Goal: Task Accomplishment & Management: Use online tool/utility

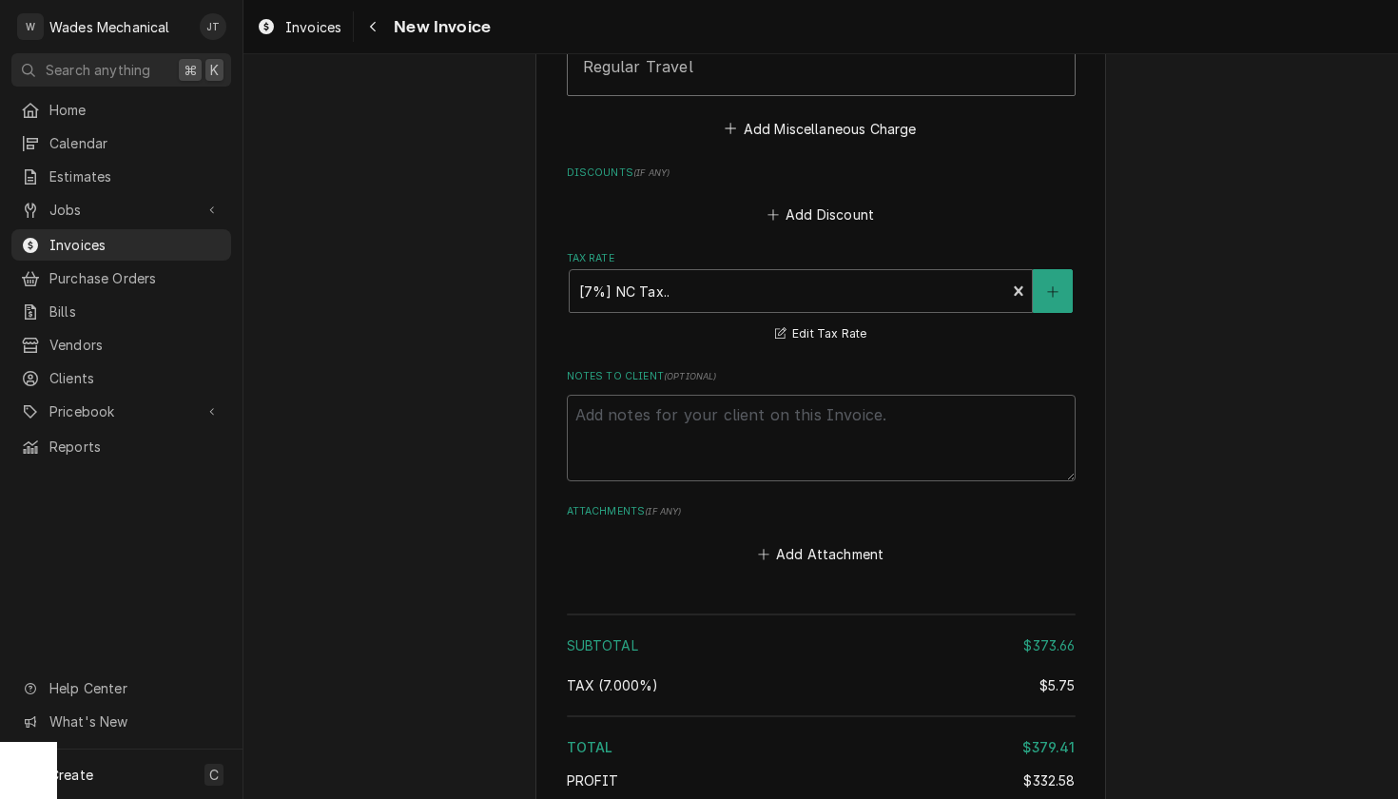
scroll to position [2630, 0]
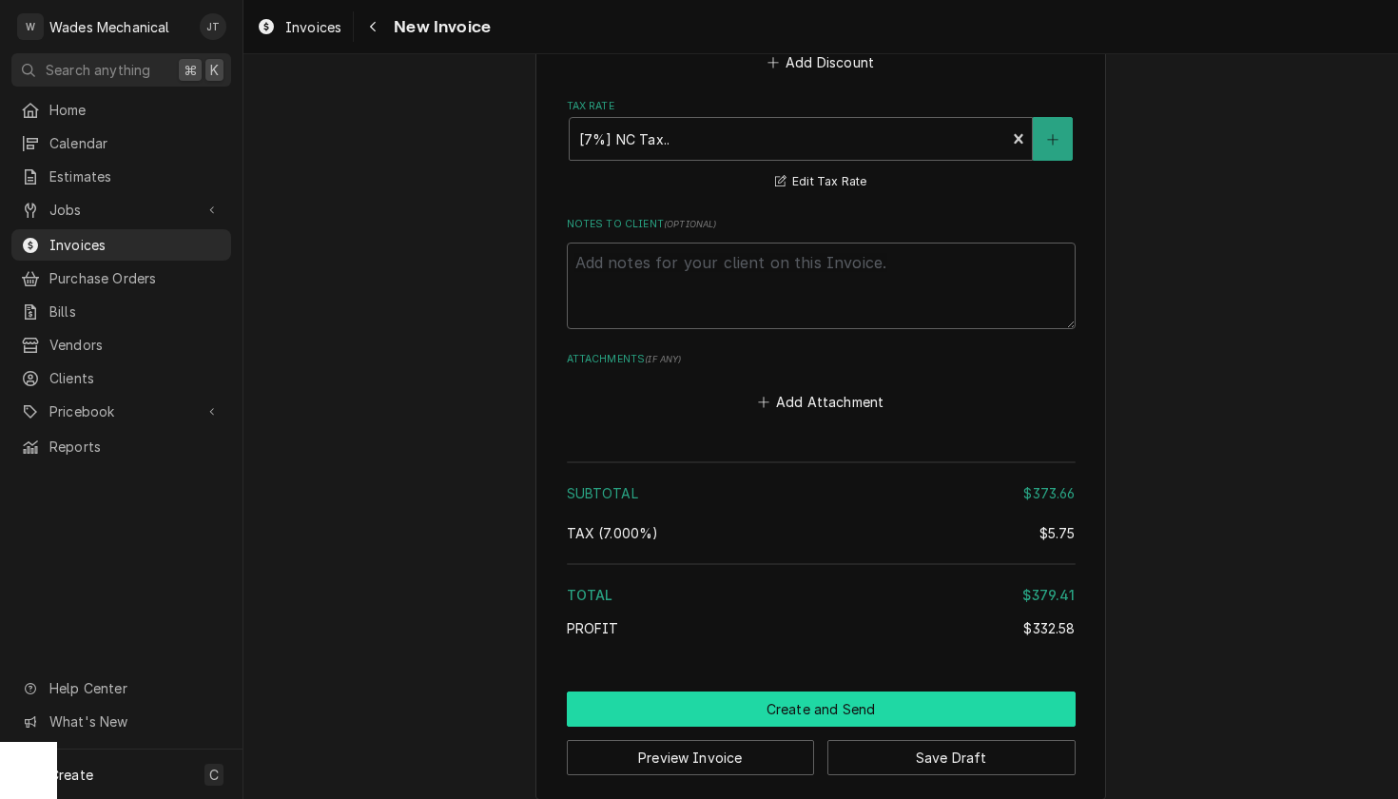
click at [818, 691] on button "Create and Send" at bounding box center [821, 708] width 509 height 35
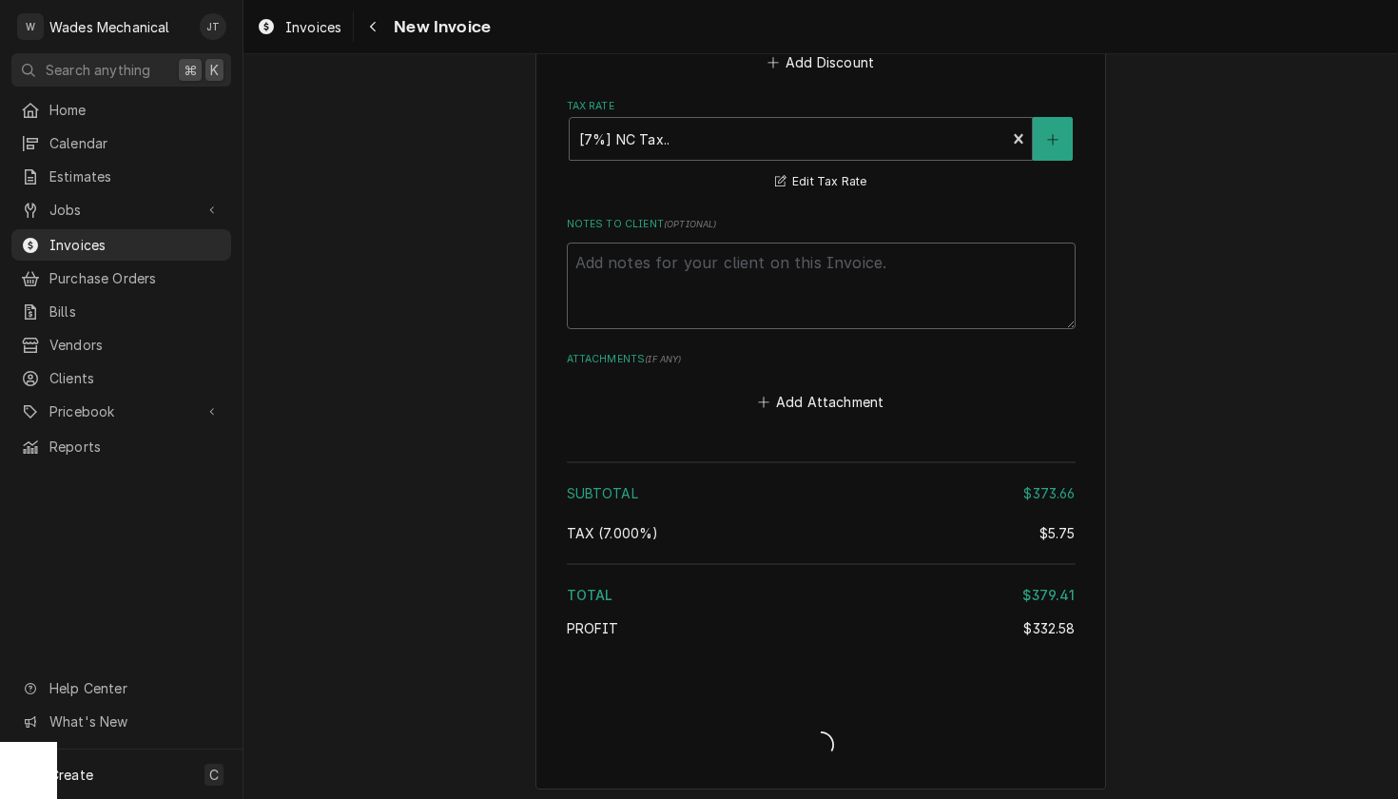
scroll to position [2618, 0]
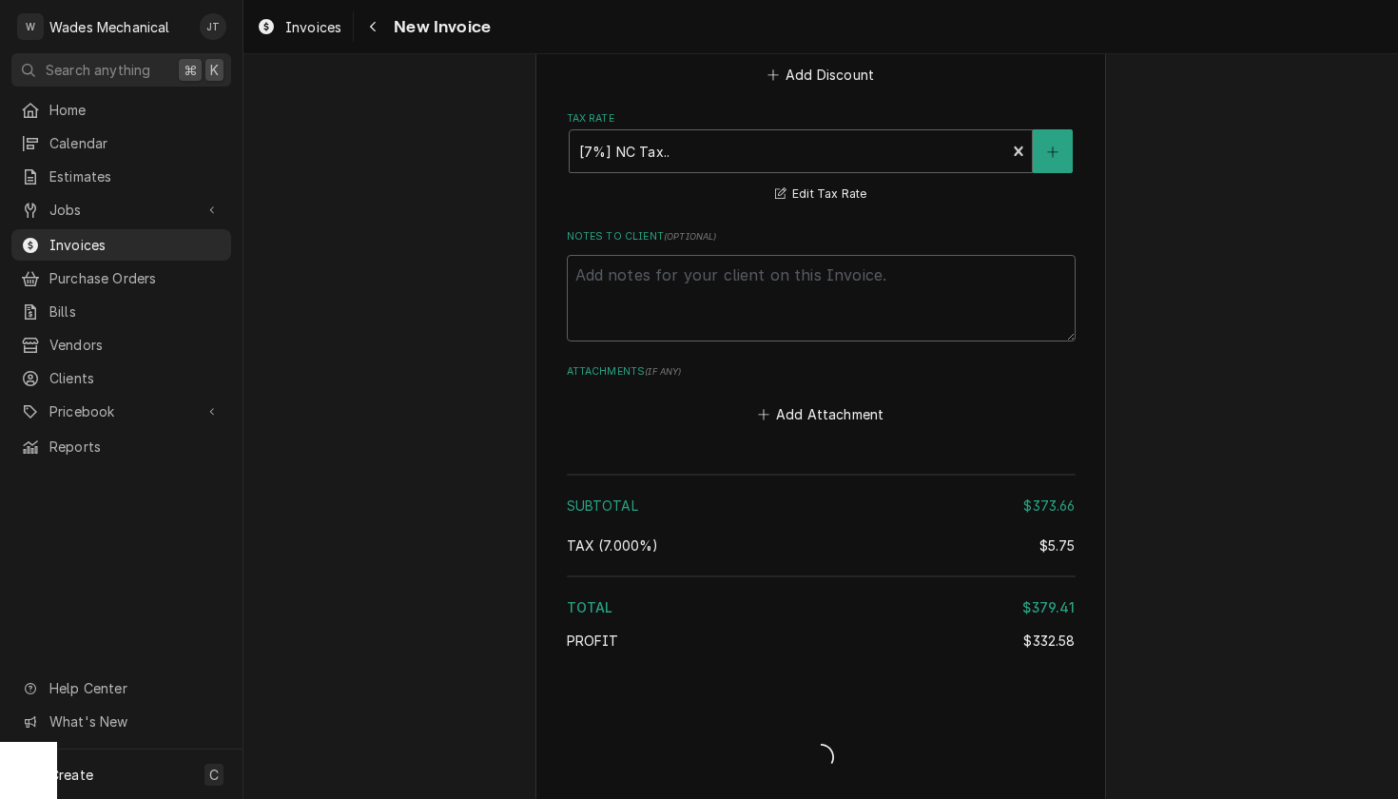
type textarea "x"
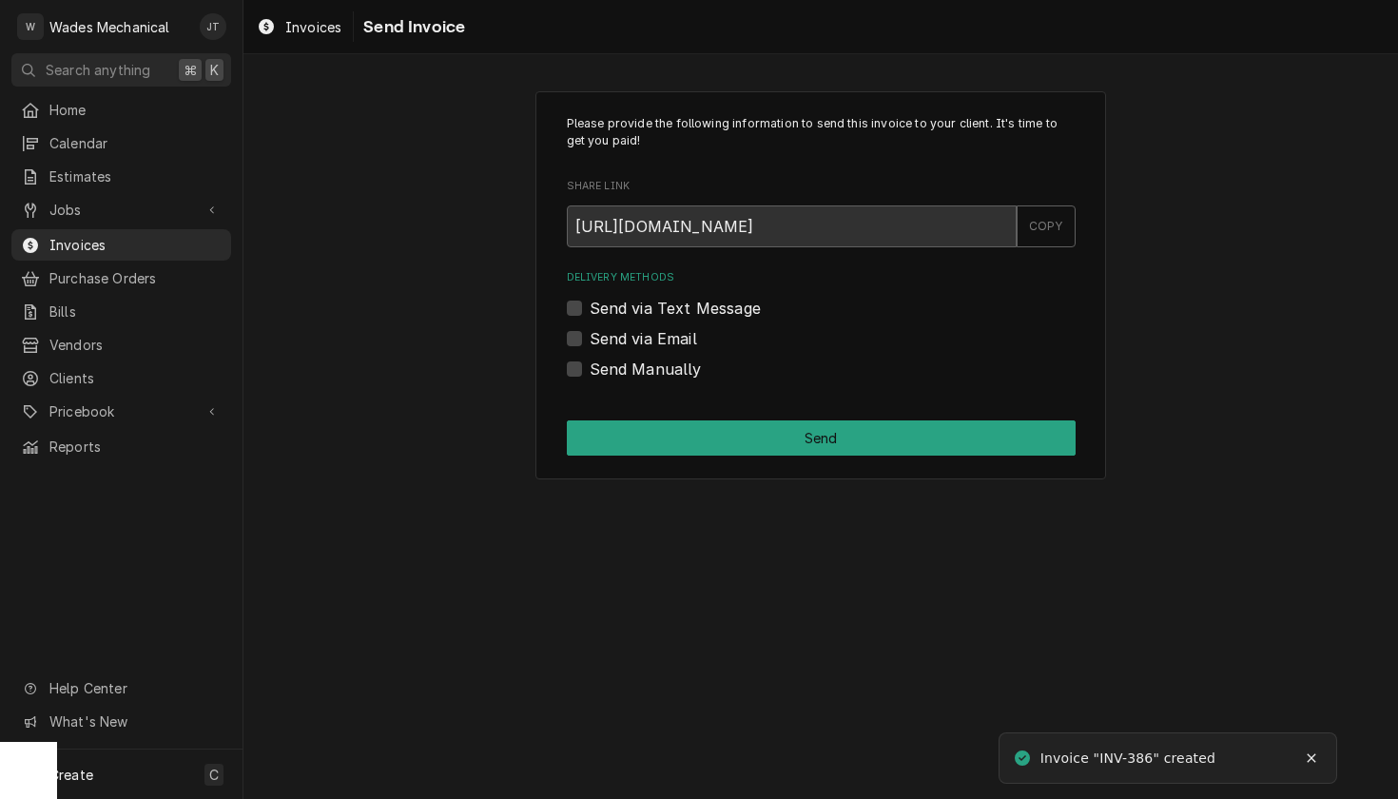
click at [691, 337] on label "Send via Email" at bounding box center [643, 338] width 107 height 23
click at [691, 337] on input "Send via Email" at bounding box center [844, 348] width 509 height 42
checkbox input "true"
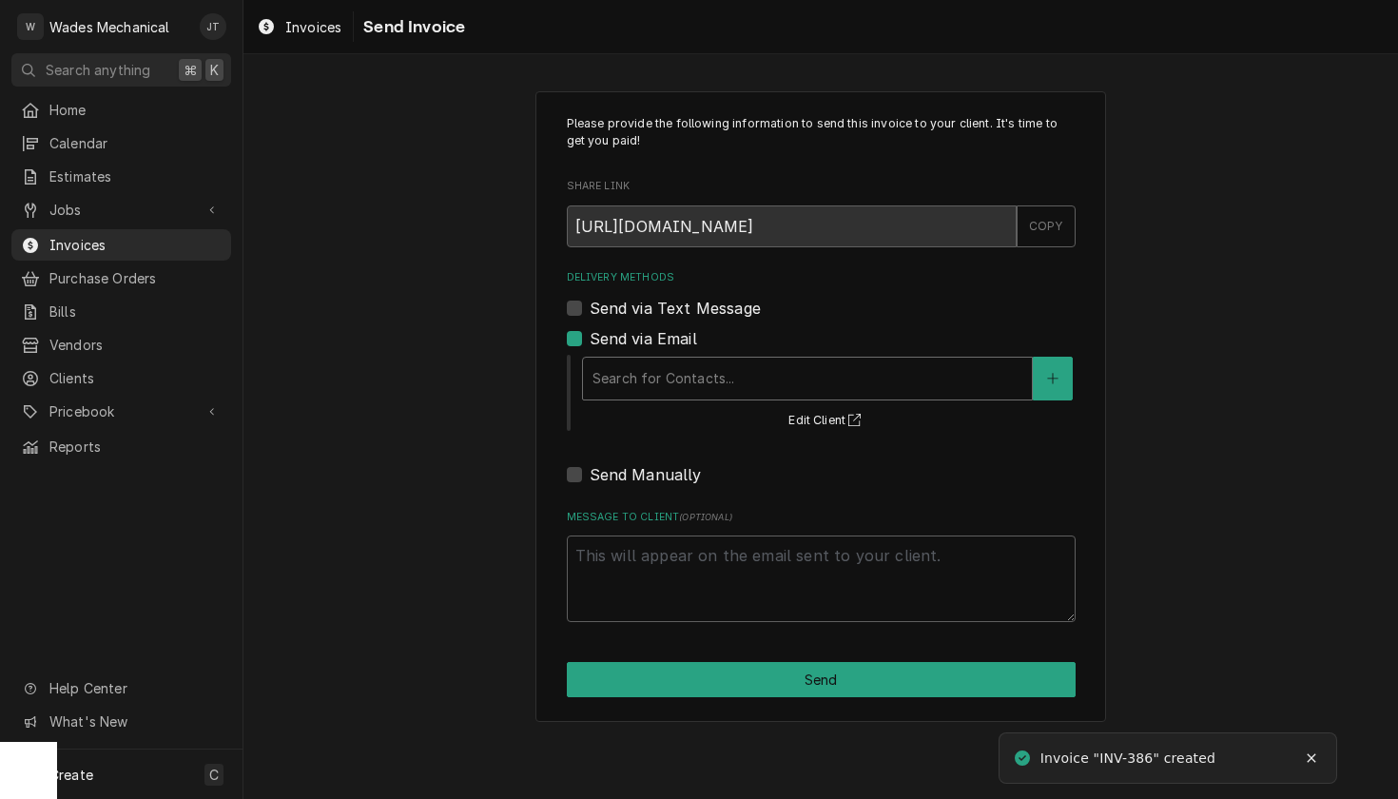
click at [696, 385] on div "Search for Contacts..." at bounding box center [808, 378] width 430 height 20
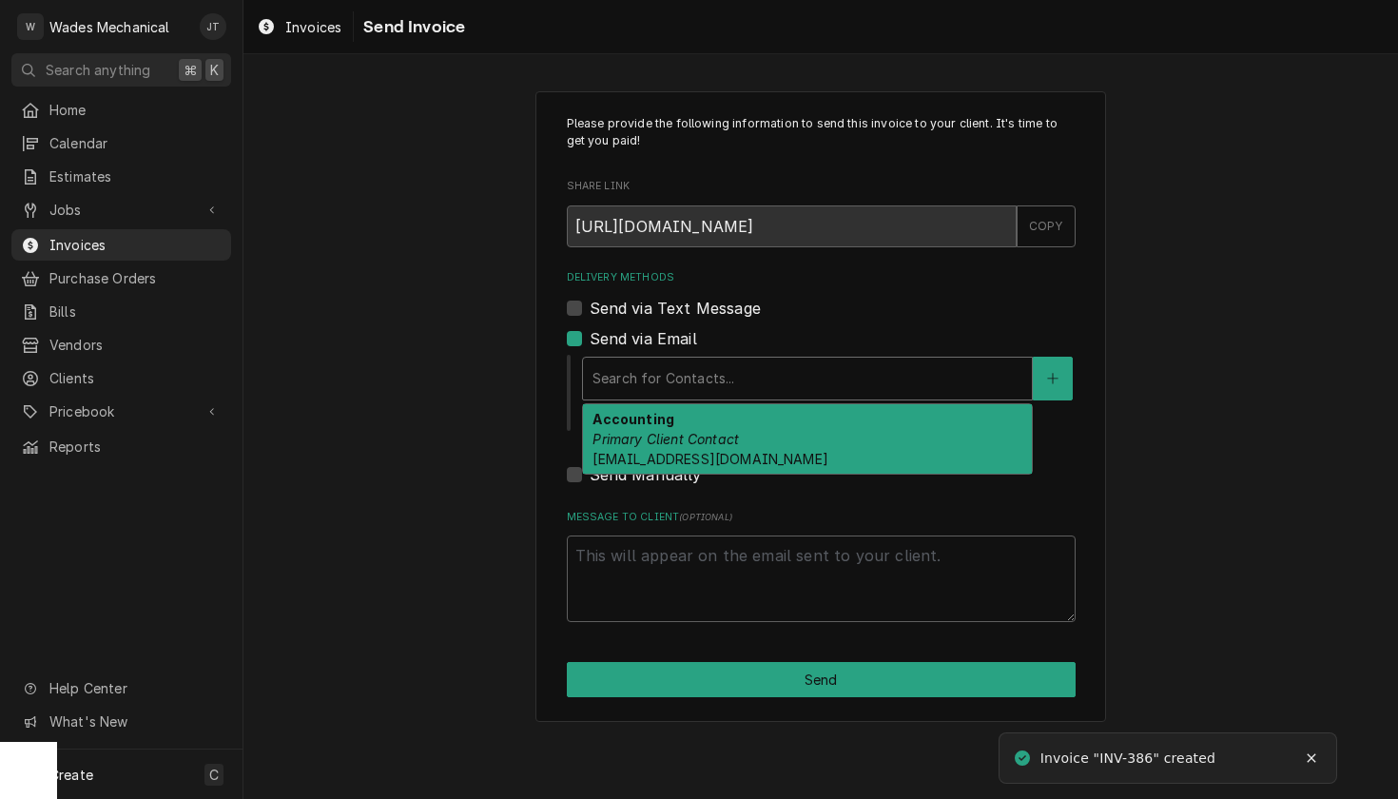
click at [702, 430] on div "Accounting Primary Client Contact accounting@ccsapphirevalley.org" at bounding box center [807, 438] width 449 height 69
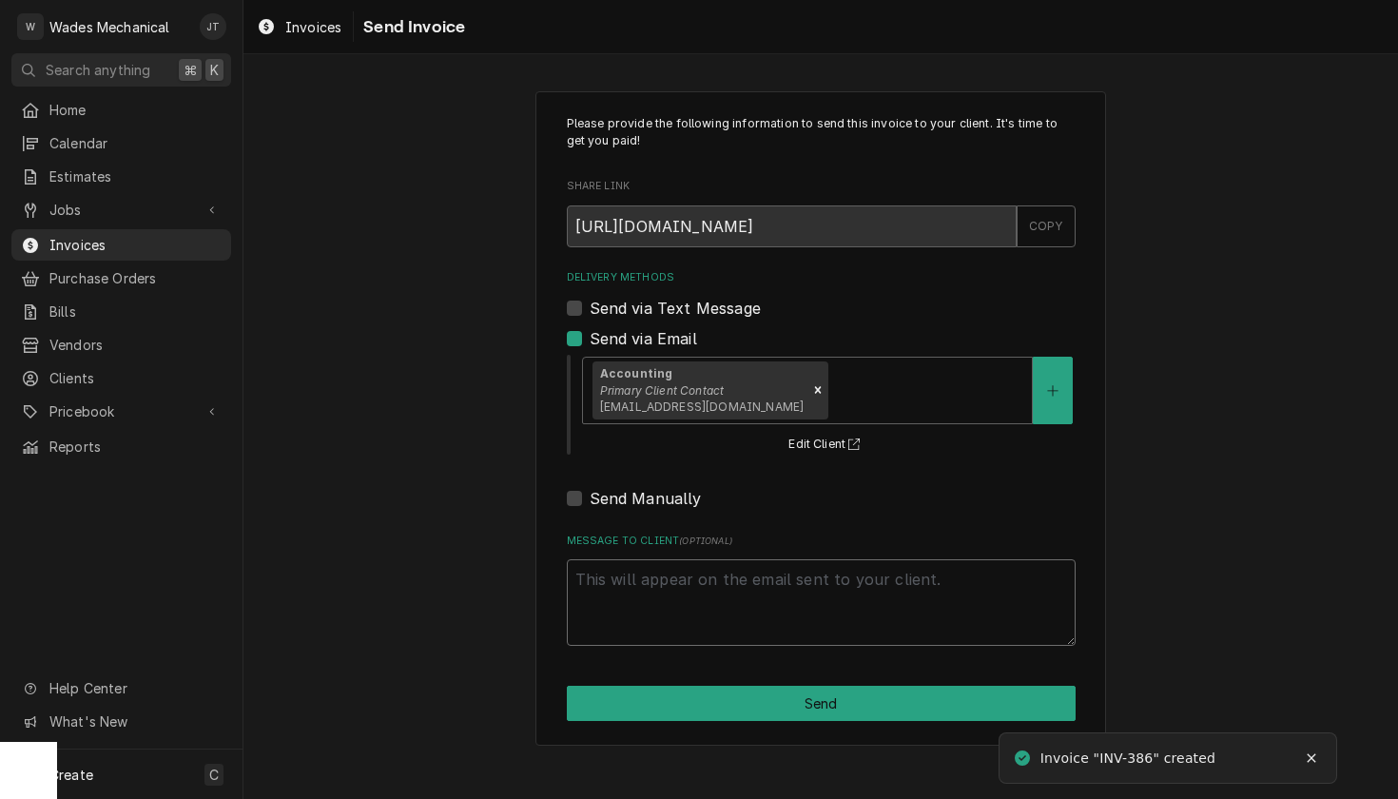
click at [691, 595] on textarea "Message to Client ( optional )" at bounding box center [821, 602] width 509 height 87
paste textarea "Thank you!"
type textarea "x"
type textarea "Thank you!"
click at [684, 693] on button "Send" at bounding box center [821, 703] width 509 height 35
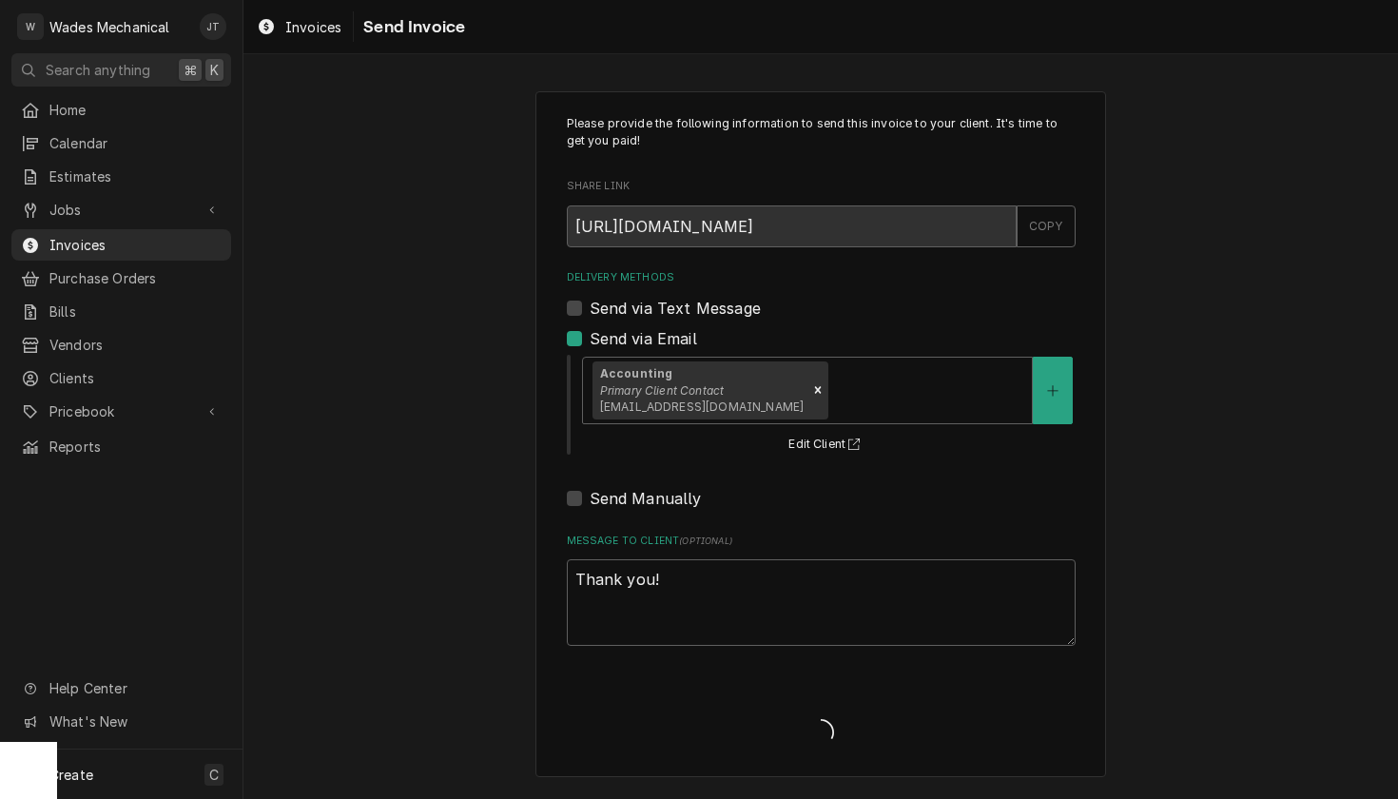
type textarea "x"
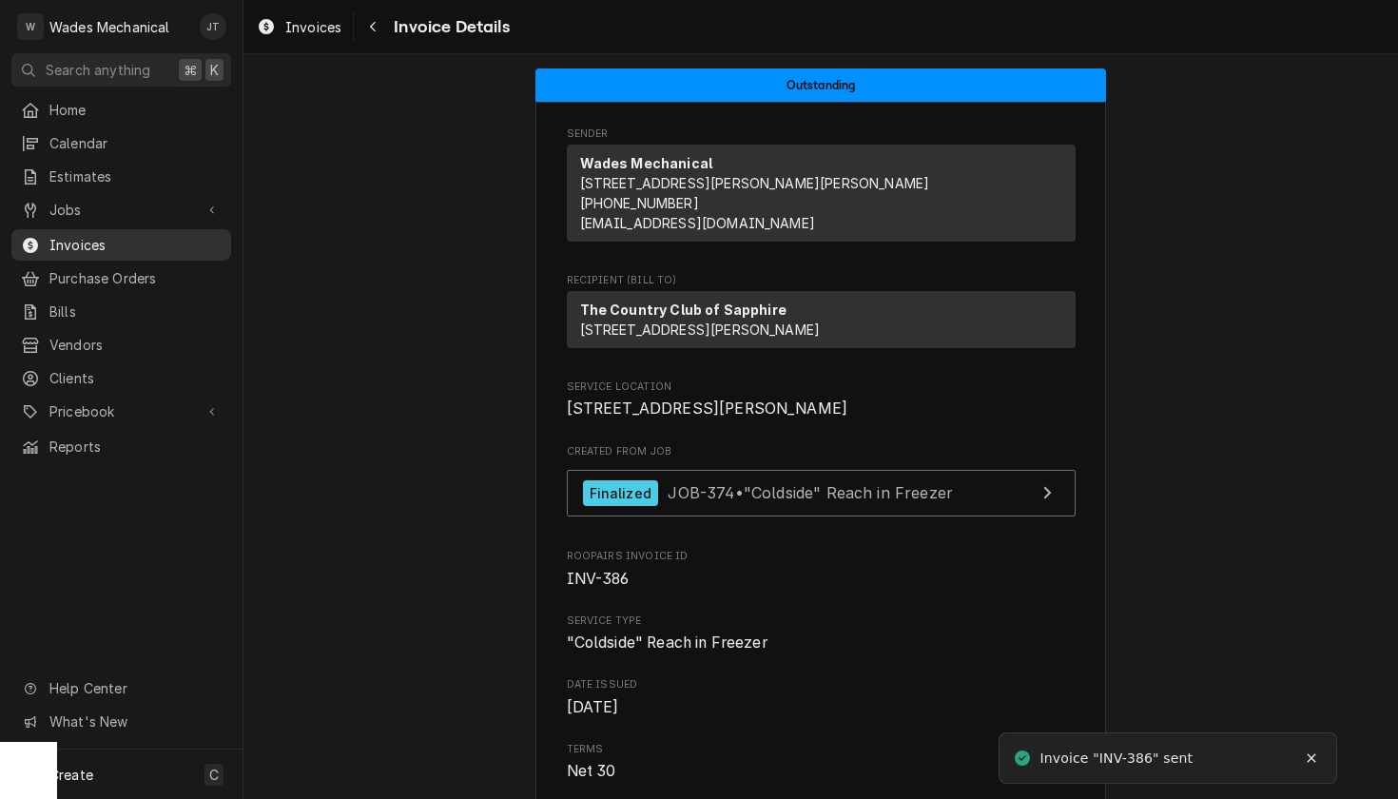
click at [115, 241] on span "Invoices" at bounding box center [135, 245] width 172 height 20
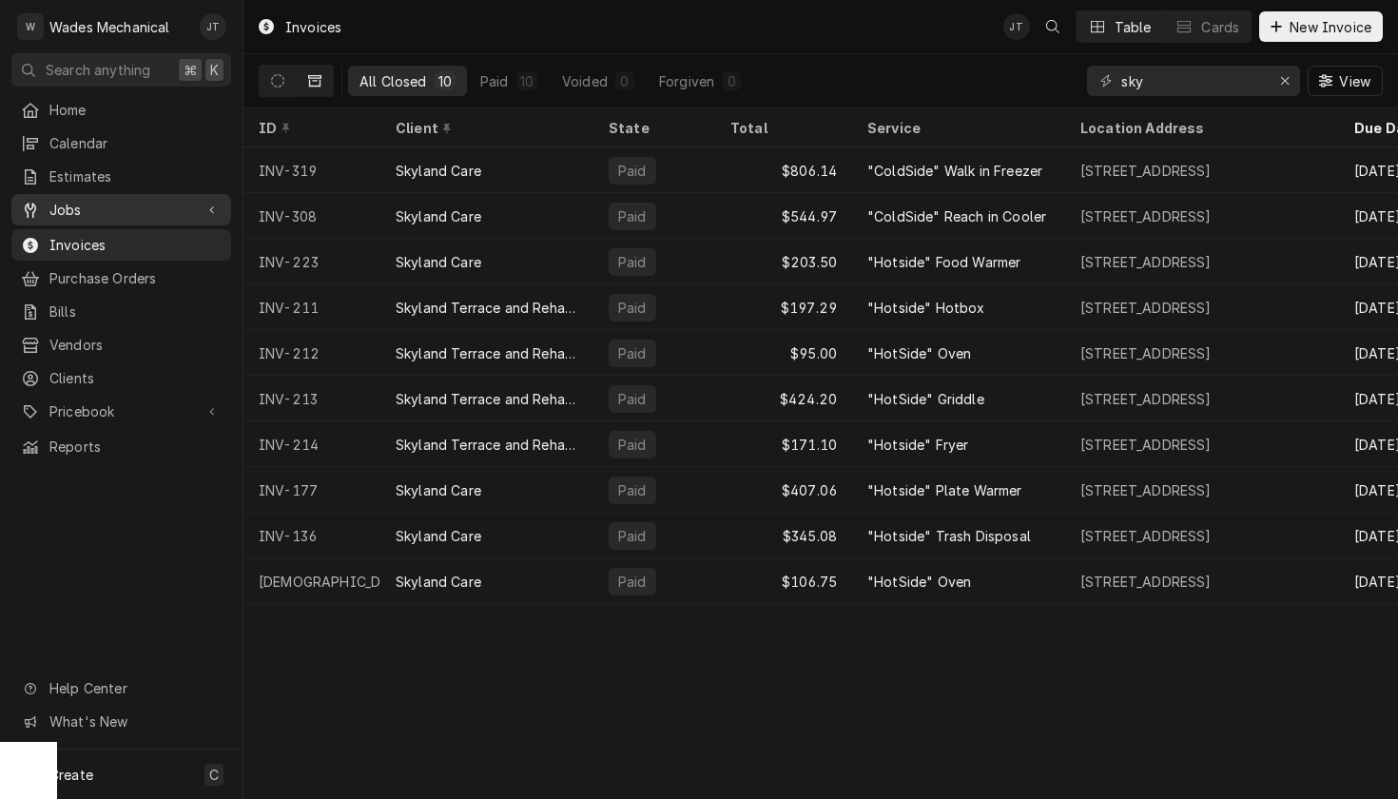
click at [95, 206] on span "Jobs" at bounding box center [121, 210] width 144 height 20
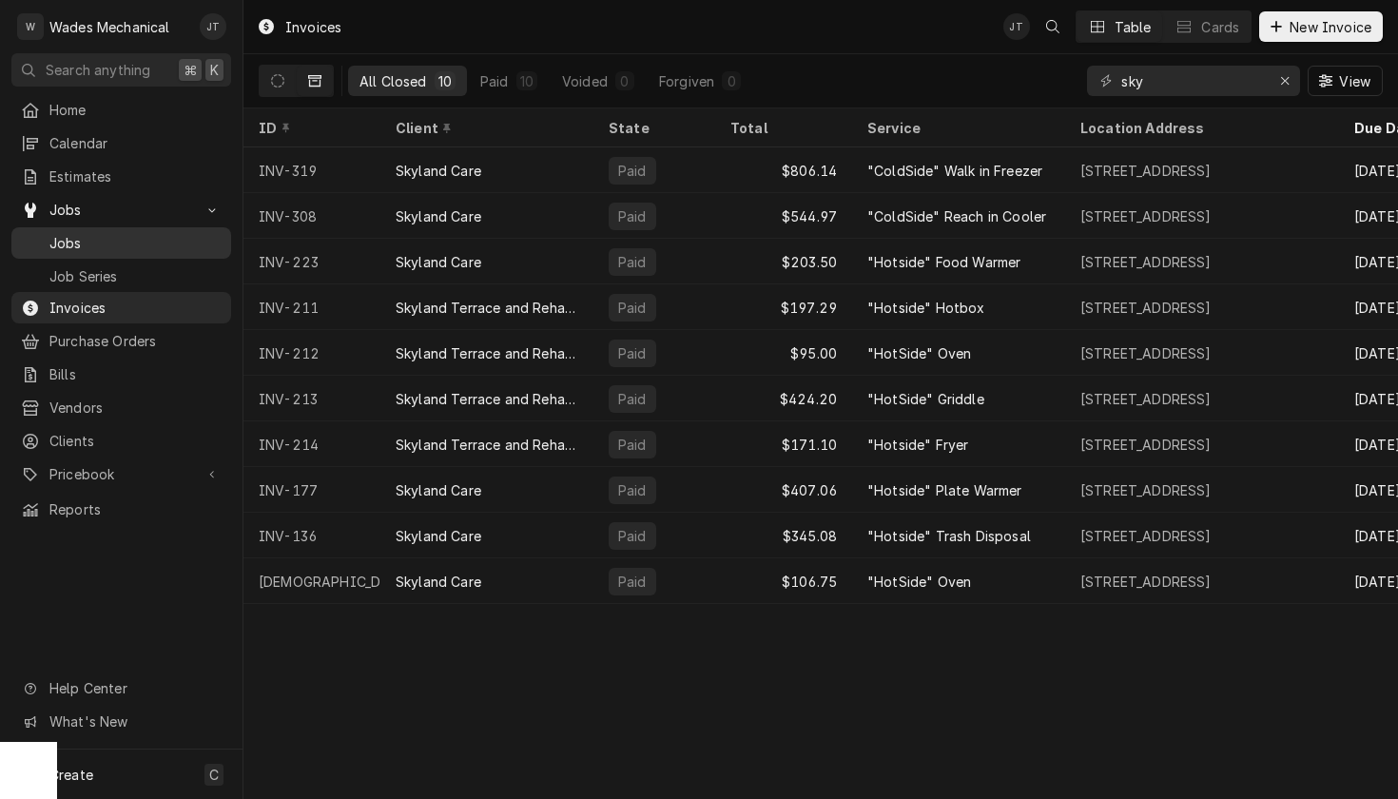
click at [100, 233] on span "Jobs" at bounding box center [135, 243] width 172 height 20
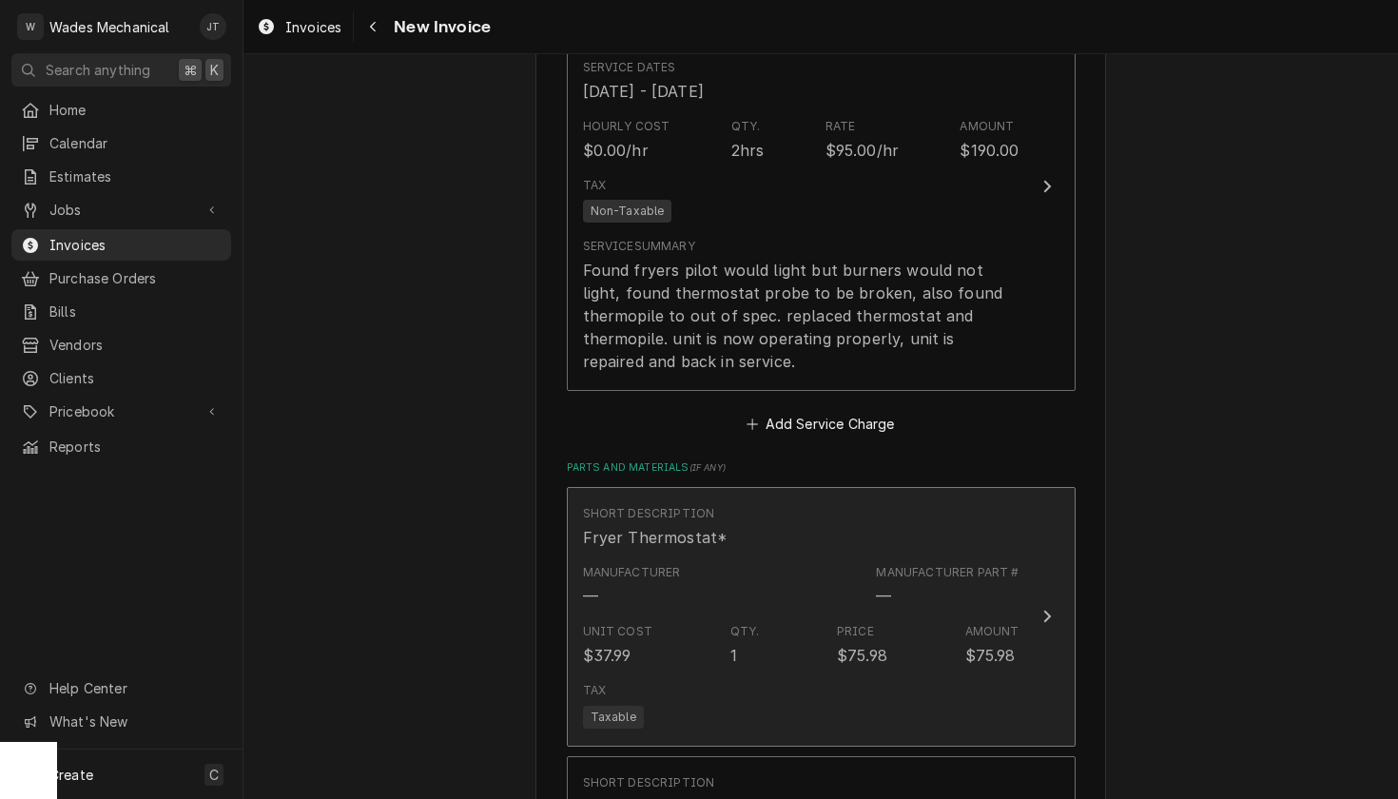
scroll to position [1540, 0]
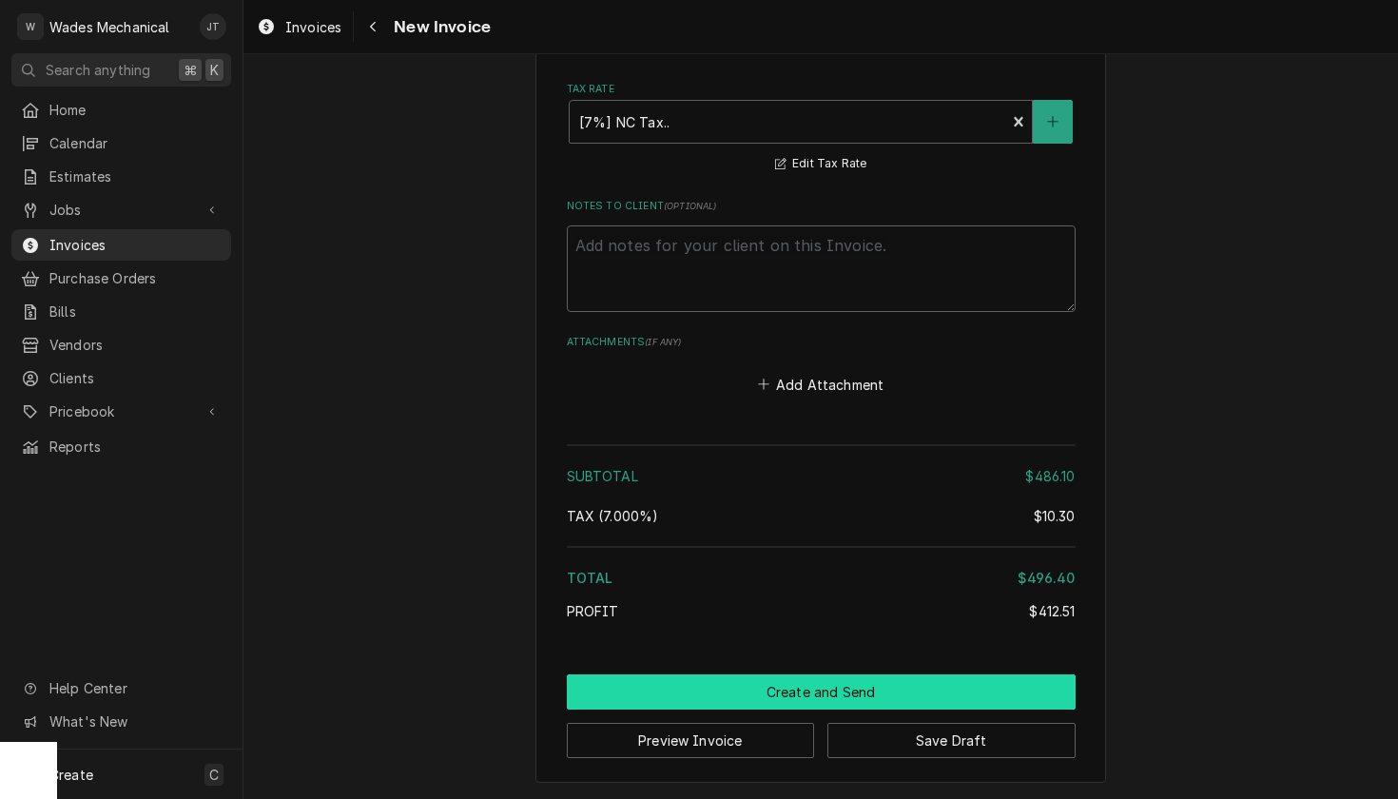
click at [793, 690] on button "Create and Send" at bounding box center [821, 691] width 509 height 35
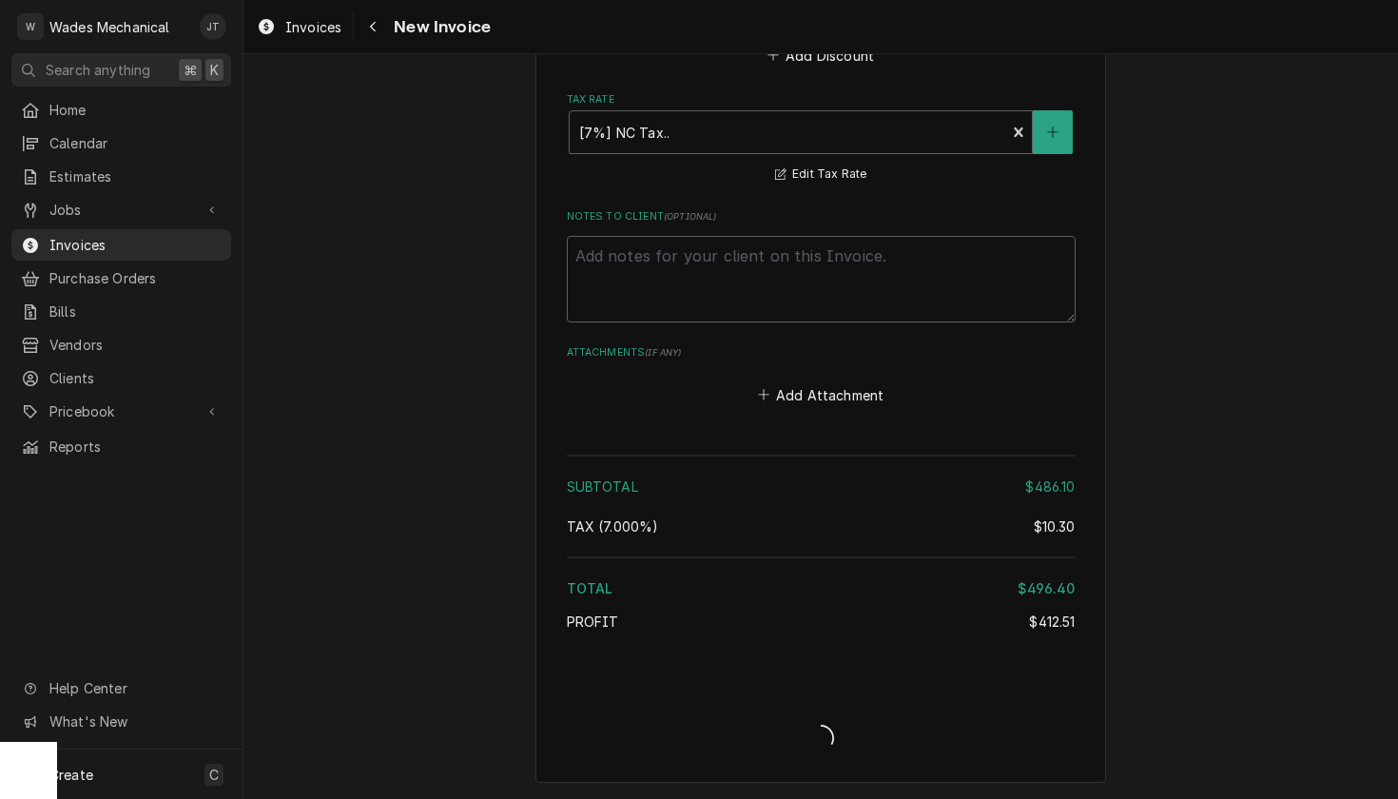
type textarea "x"
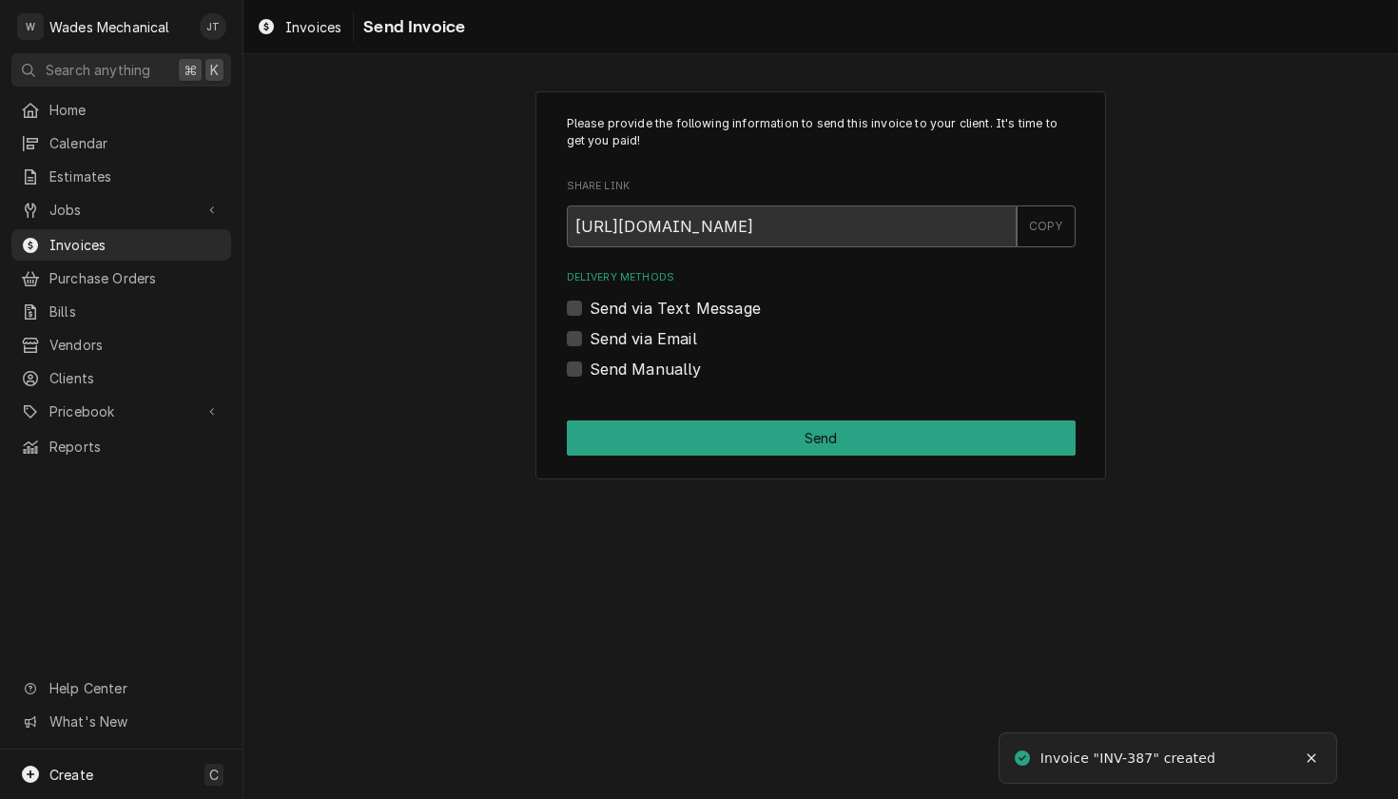
click at [679, 321] on div "Delivery Methods Send via Text Message Send via Email Send Manually" at bounding box center [821, 324] width 509 height 109
click at [678, 335] on label "Send via Email" at bounding box center [643, 338] width 107 height 23
click at [678, 335] on input "Send via Email" at bounding box center [844, 348] width 509 height 42
checkbox input "true"
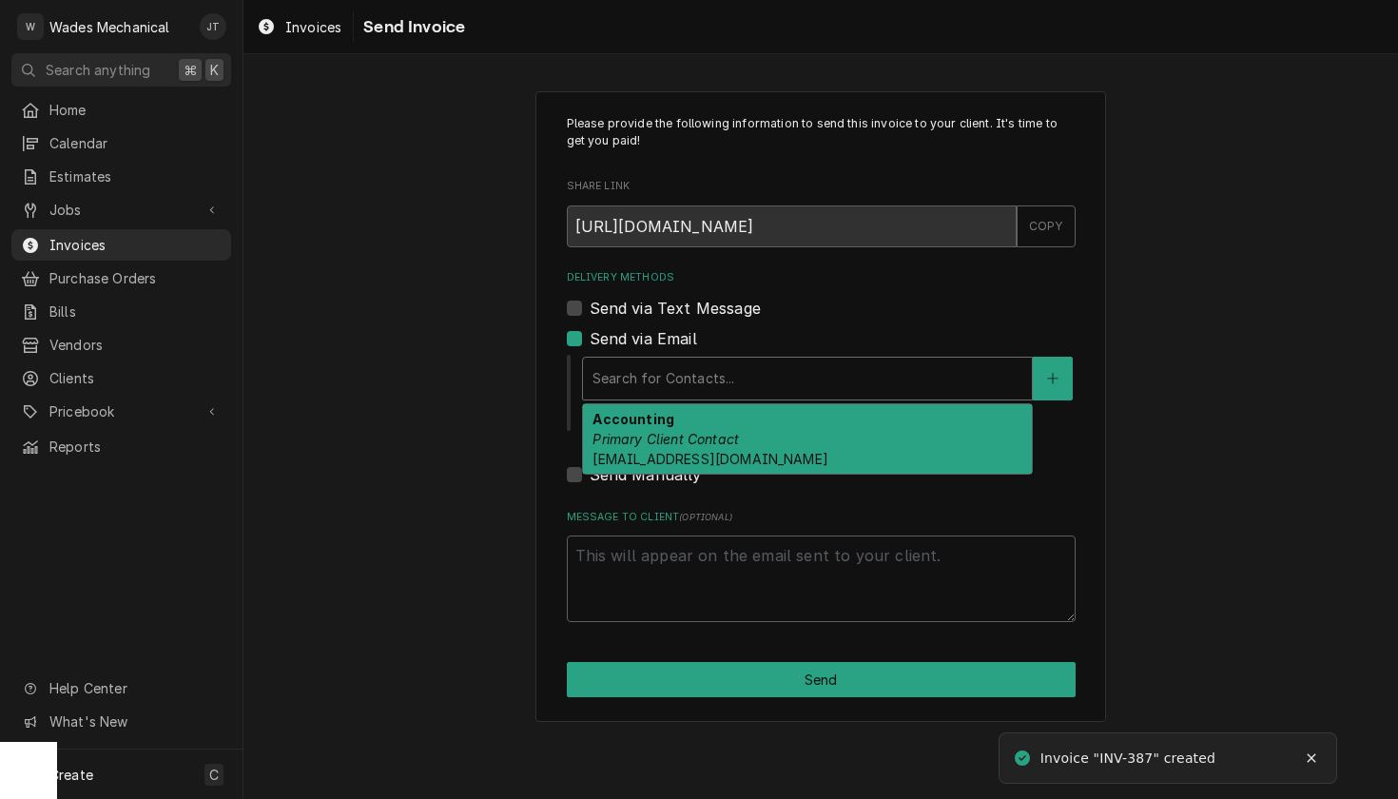
click at [692, 369] on div "Delivery Methods" at bounding box center [808, 378] width 430 height 34
click at [701, 443] on em "Primary Client Contact" at bounding box center [666, 439] width 146 height 16
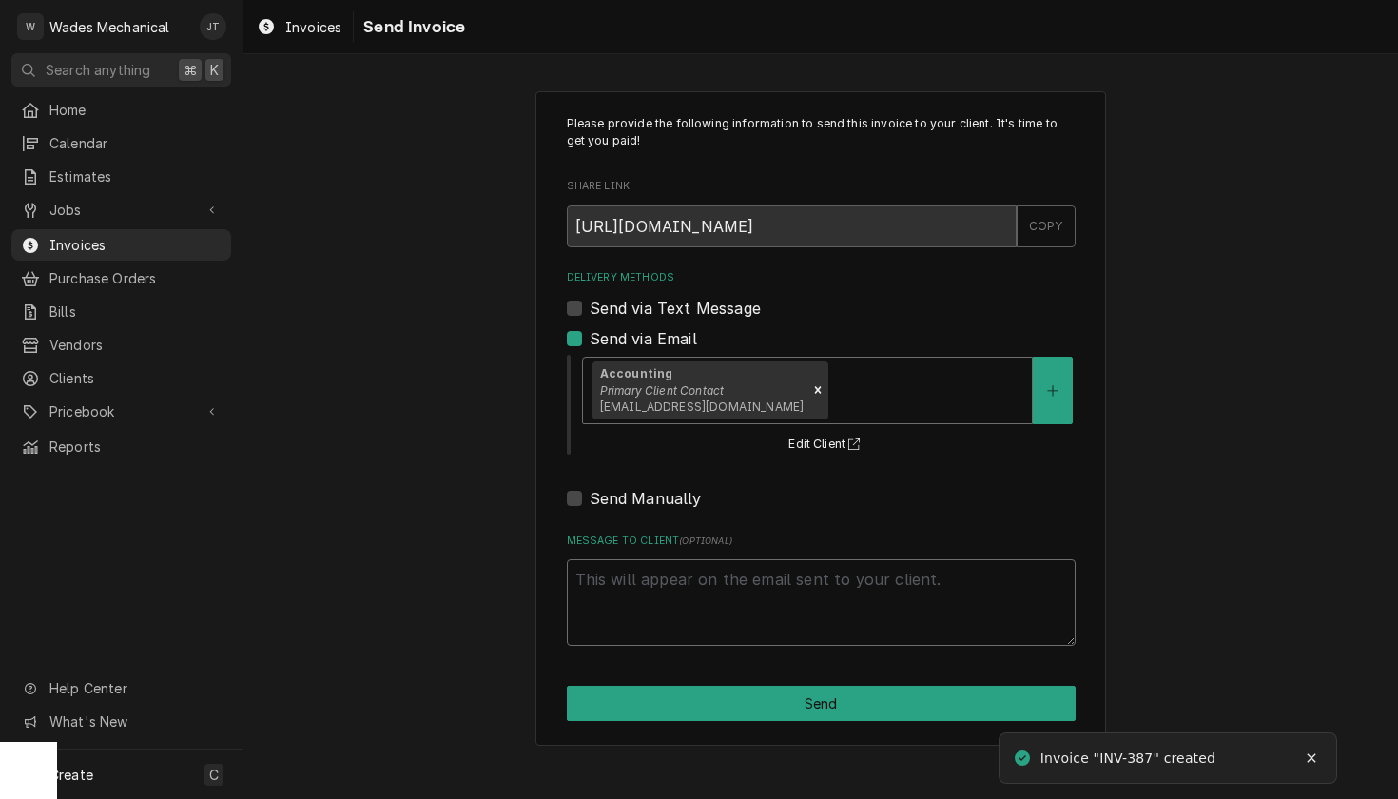
click at [676, 581] on textarea "Message to Client ( optional )" at bounding box center [821, 602] width 509 height 87
paste textarea "Thank you!"
type textarea "x"
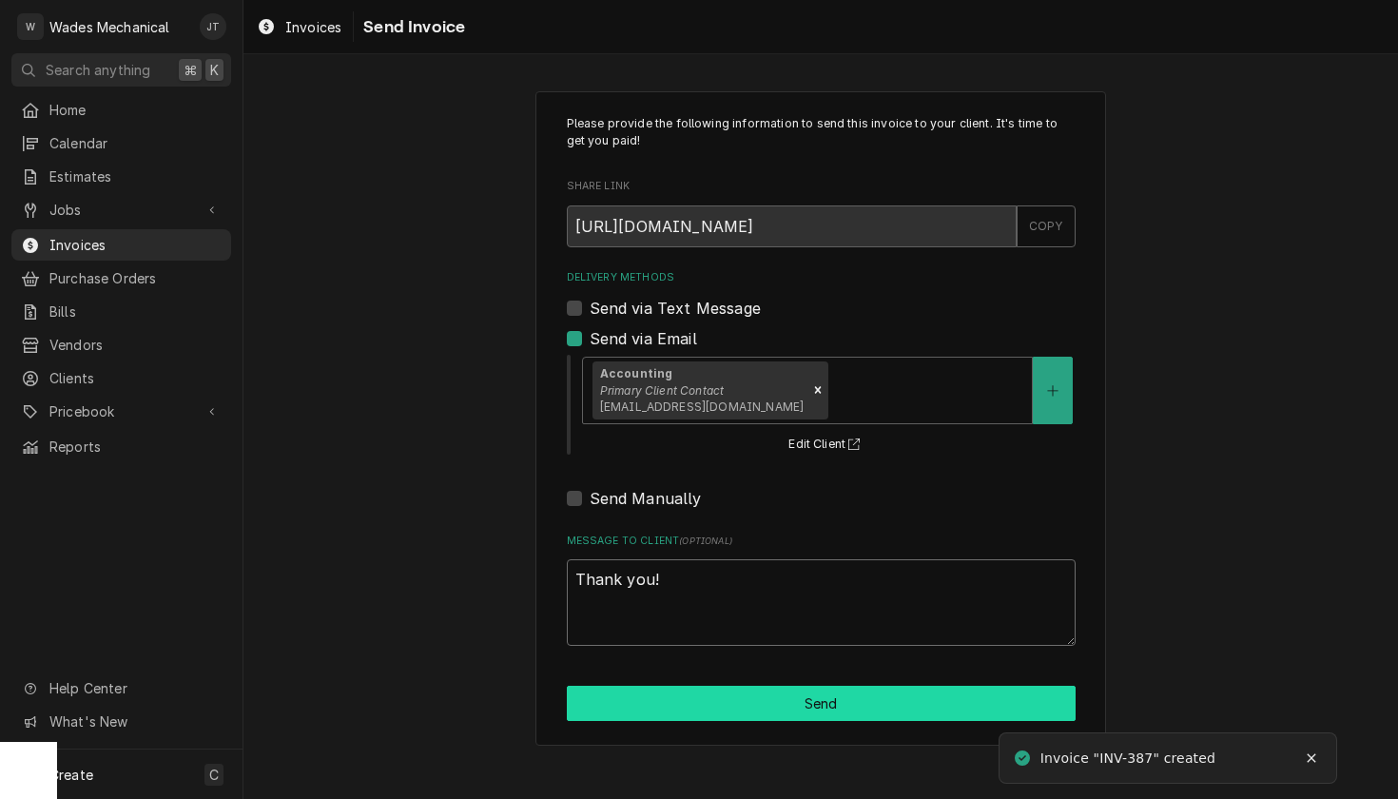
type textarea "Thank you!"
click at [707, 706] on button "Send" at bounding box center [821, 703] width 509 height 35
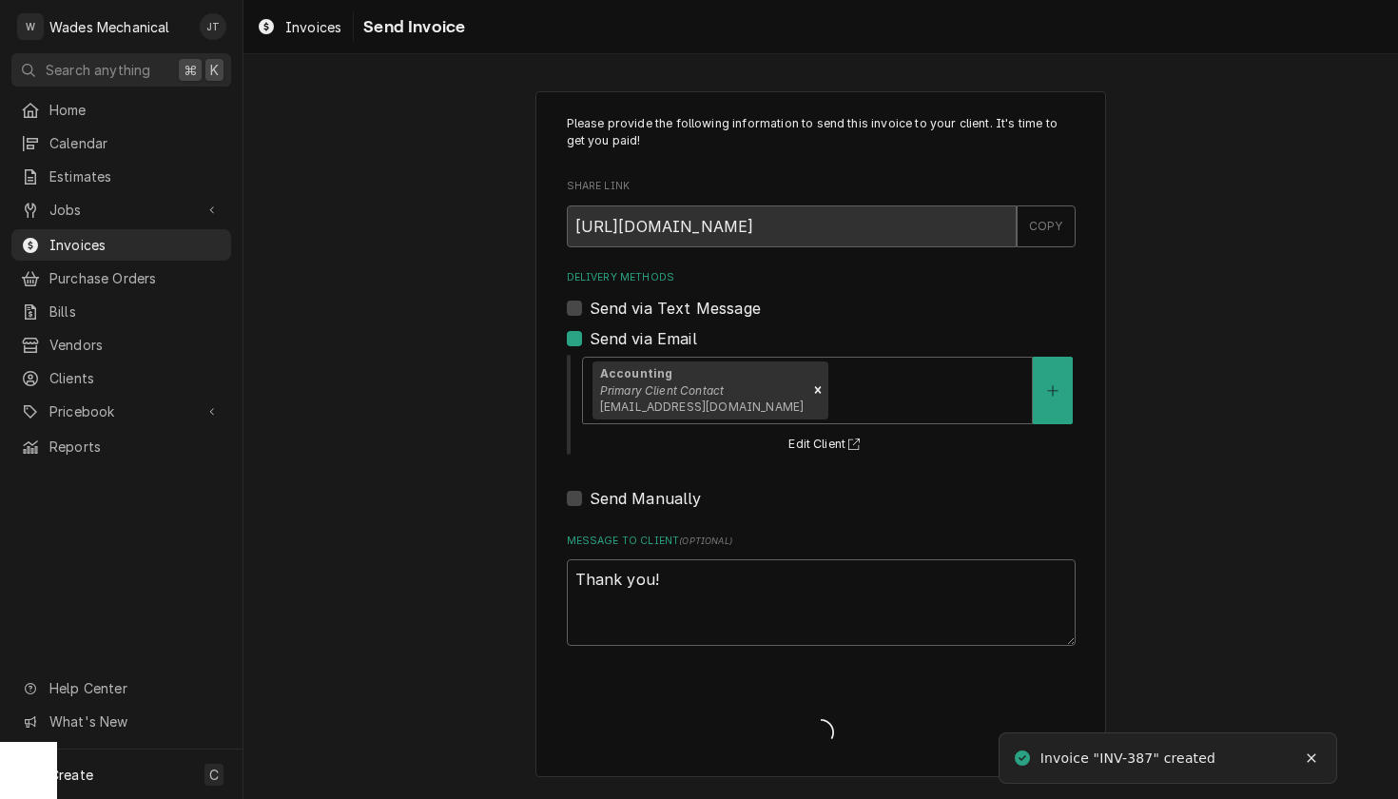
type textarea "x"
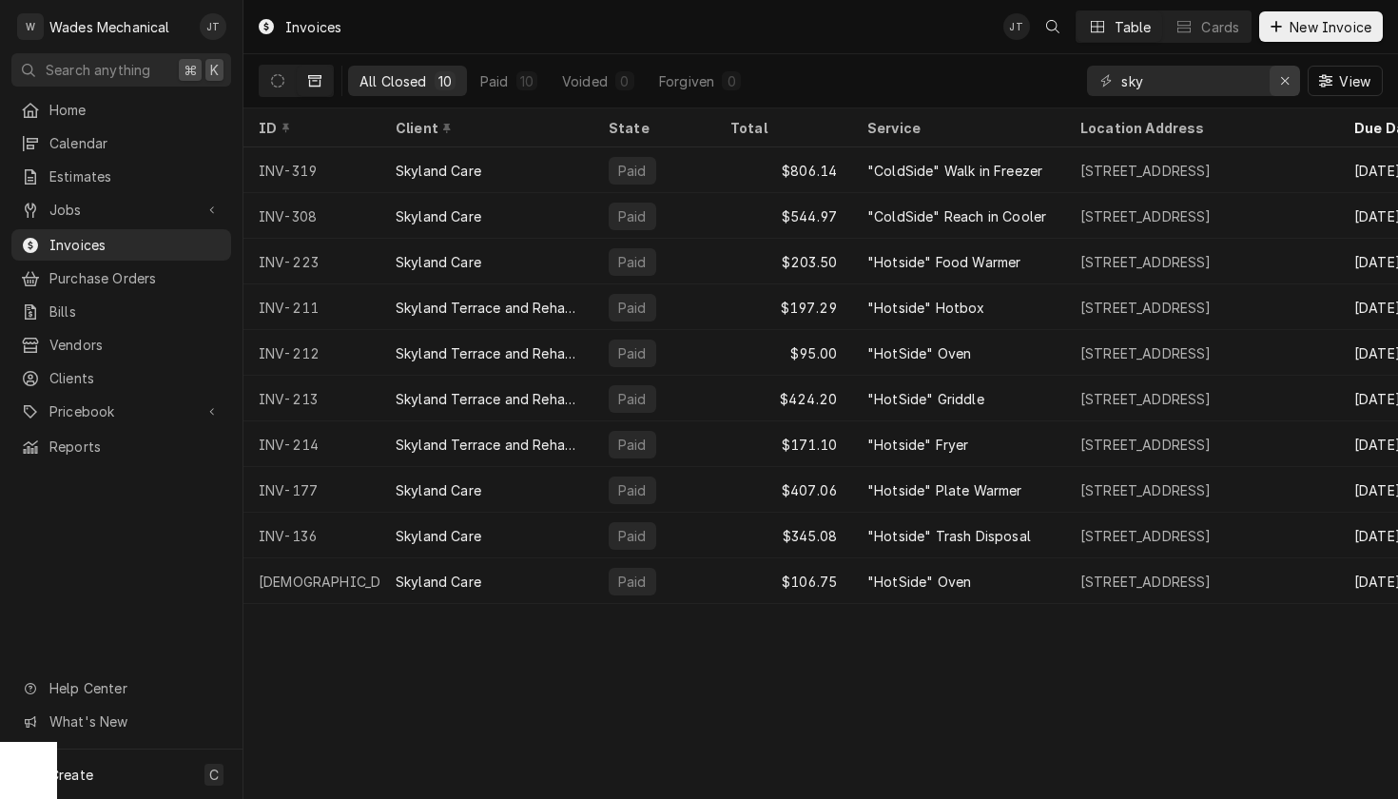
click at [1288, 90] on button "Erase input" at bounding box center [1285, 81] width 30 height 30
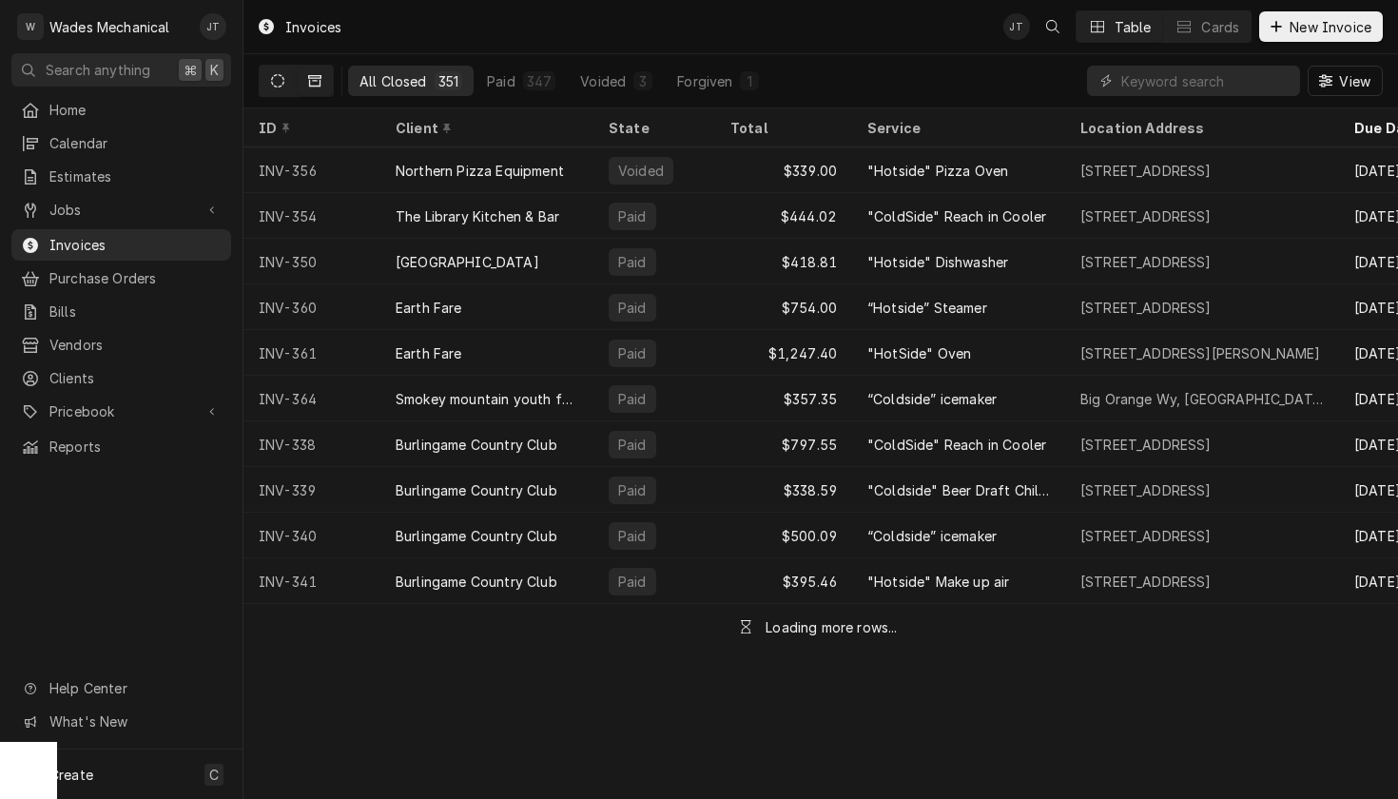
click at [285, 74] on button "Dynamic Content Wrapper" at bounding box center [278, 81] width 36 height 30
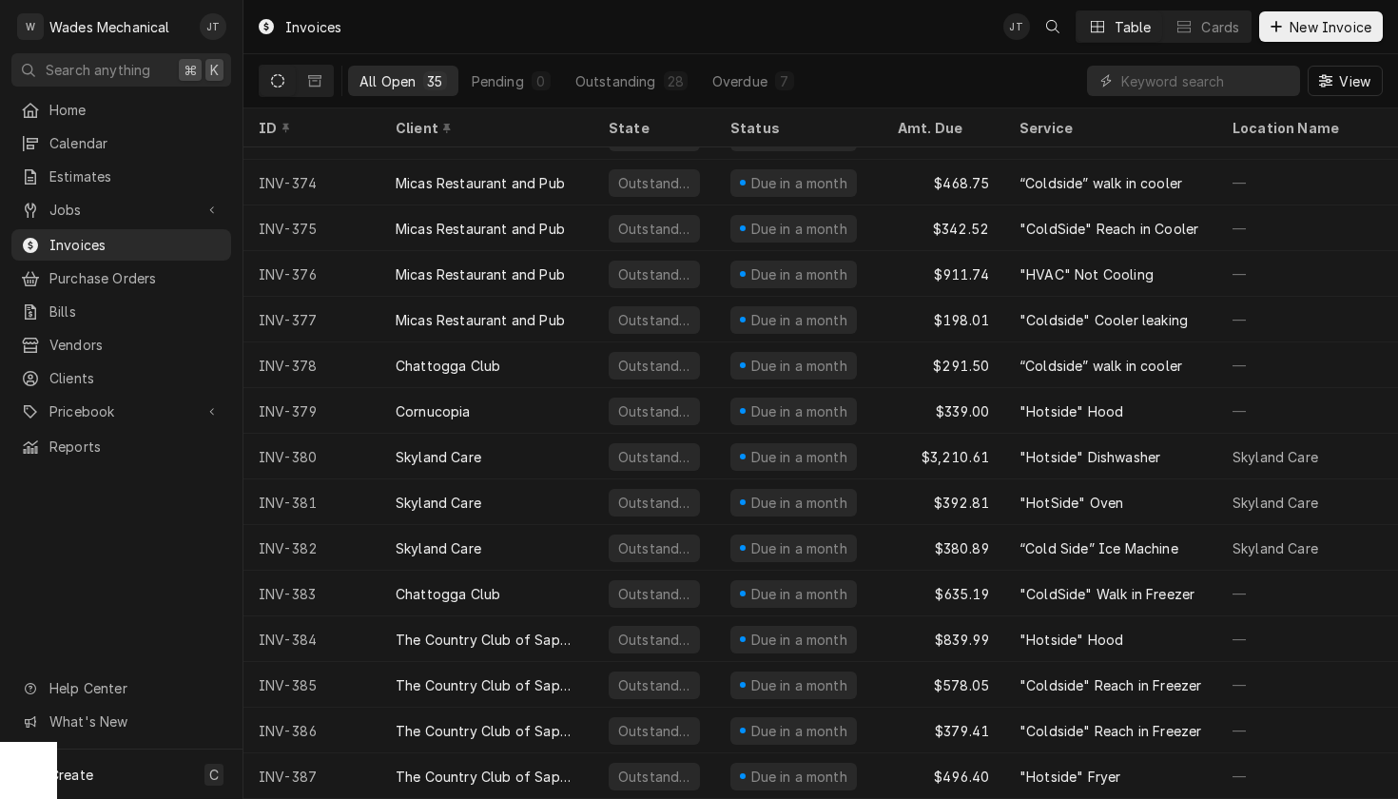
scroll to position [956, 0]
